Goal: Information Seeking & Learning: Learn about a topic

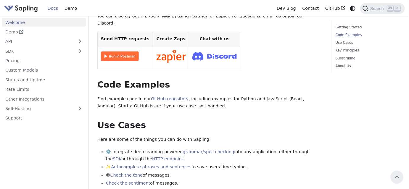
scroll to position [134, 0]
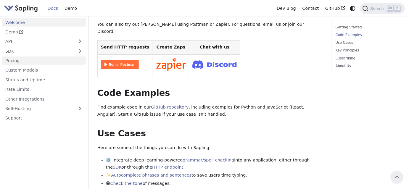
click at [8, 61] on link "Pricing" at bounding box center [44, 60] width 84 height 9
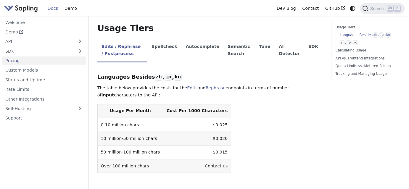
scroll to position [134, 0]
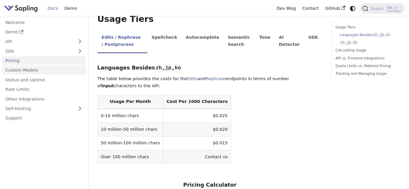
click at [30, 68] on link "Custom Models" at bounding box center [44, 70] width 84 height 9
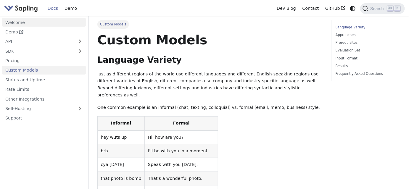
click at [19, 24] on link "Welcome" at bounding box center [44, 22] width 84 height 9
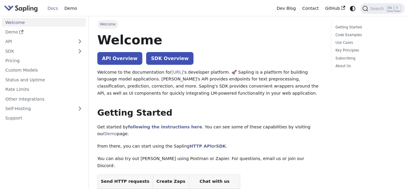
click at [343, 43] on link "Use Cases" at bounding box center [366, 43] width 63 height 6
